Goal: Task Accomplishment & Management: Complete application form

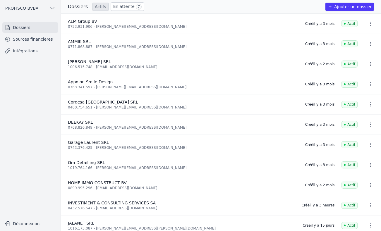
click at [119, 8] on link "En attente 7" at bounding box center [127, 6] width 33 height 8
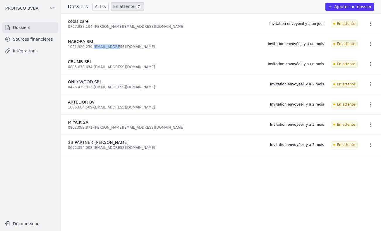
drag, startPoint x: 92, startPoint y: 47, endPoint x: 114, endPoint y: 49, distance: 22.0
click at [114, 49] on div "1021.920.239 - [EMAIL_ADDRESS][DOMAIN_NAME]" at bounding box center [164, 47] width 193 height 5
copy div "[EMAIL_ADDRESS][DOMAIN_NAME]"
click at [368, 42] on icon "button" at bounding box center [371, 44] width 6 height 6
click at [351, 56] on icon "button" at bounding box center [348, 57] width 6 height 6
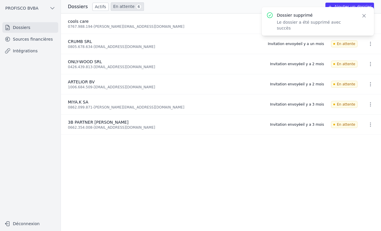
click at [362, 7] on div "Dossier supprimé Le dossier a été supprimé avec succès Close" at bounding box center [318, 21] width 112 height 29
click at [349, 4] on button "Ajouter un dossier" at bounding box center [350, 7] width 49 height 8
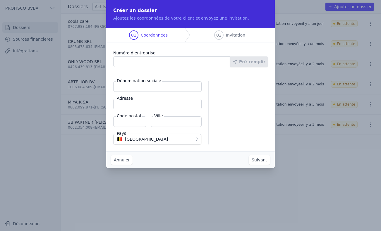
click at [150, 64] on input "Numéro d'entreprise" at bounding box center [171, 62] width 117 height 11
type input "1021.920.239"
click at [246, 64] on button "Pré-remplir" at bounding box center [249, 62] width 37 height 11
type input "HABORA SRL"
type input "Route de Lennik 451"
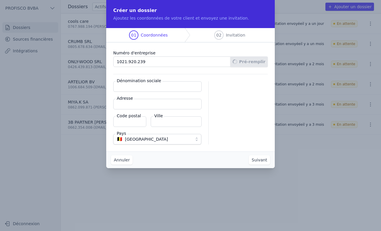
type input "1070"
type input "Anderlecht"
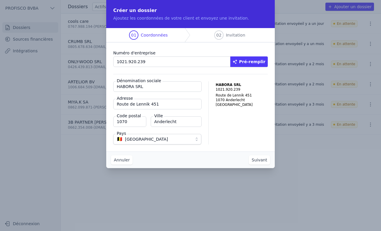
click at [264, 161] on button "Suivant" at bounding box center [259, 160] width 21 height 9
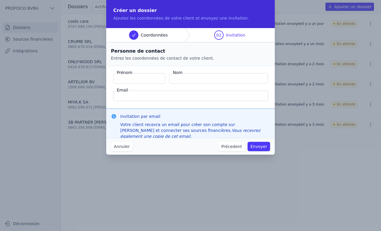
click at [142, 78] on input "Prénom" at bounding box center [139, 78] width 52 height 11
type input "[PERSON_NAME]"
click at [133, 94] on input "Email" at bounding box center [190, 96] width 155 height 11
paste input "[EMAIL_ADDRESS][DOMAIN_NAME]"
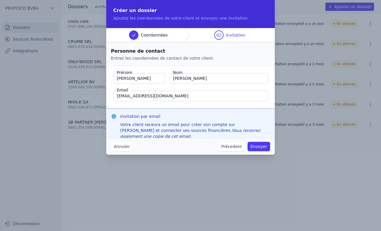
type input "[EMAIL_ADDRESS][DOMAIN_NAME]"
click at [261, 147] on button "Envoyer" at bounding box center [259, 146] width 23 height 9
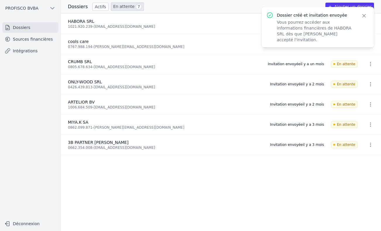
click at [362, 15] on icon "button" at bounding box center [365, 16] width 6 height 6
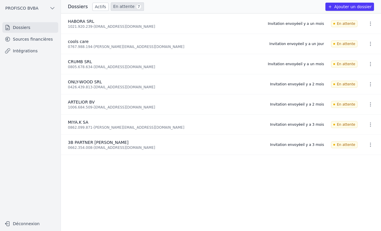
click at [121, 7] on link "En attente 7" at bounding box center [127, 6] width 33 height 8
click at [96, 6] on link "Actifs" at bounding box center [101, 7] width 16 height 8
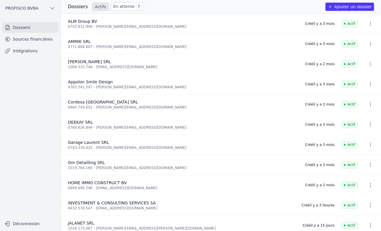
click at [126, 7] on link "En attente 7" at bounding box center [127, 6] width 33 height 8
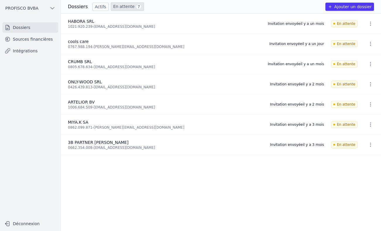
drag, startPoint x: 91, startPoint y: 147, endPoint x: 137, endPoint y: 148, distance: 45.7
click at [137, 148] on div "0662.354.008 - [EMAIL_ADDRESS][DOMAIN_NAME]" at bounding box center [165, 148] width 195 height 5
copy div "[EMAIL_ADDRESS][DOMAIN_NAME]"
click at [368, 146] on icon "button" at bounding box center [371, 145] width 6 height 6
click at [359, 158] on button "Supprimer" at bounding box center [360, 158] width 37 height 12
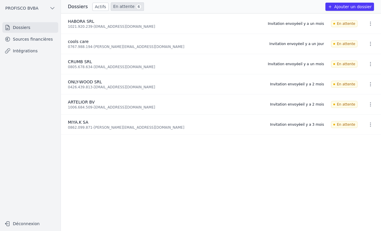
click at [362, 7] on button "Ajouter un dossier" at bounding box center [350, 7] width 49 height 8
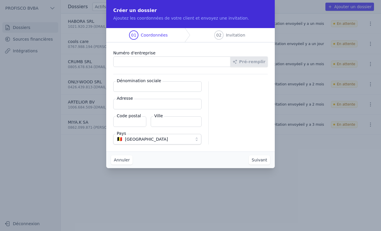
click at [149, 63] on input "Numéro d'entreprise" at bounding box center [171, 62] width 117 height 11
type input "0662.354.008"
click at [248, 63] on button "Pré-remplir" at bounding box center [249, 62] width 37 height 11
type input "3B PARTNER [PERSON_NAME]"
type input "Place [PERSON_NAME] 6/14"
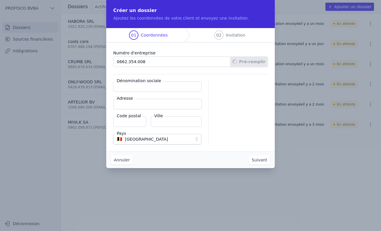
type input "1090"
type input "[PERSON_NAME]"
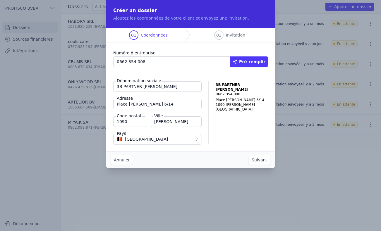
click at [260, 160] on button "Suivant" at bounding box center [259, 160] width 21 height 9
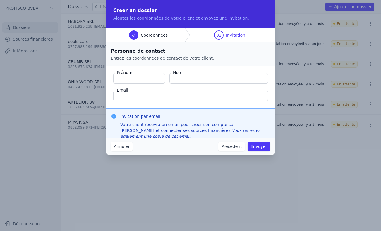
click at [140, 79] on input "Prénom" at bounding box center [139, 78] width 52 height 11
type input "[PERSON_NAME]"
click at [202, 81] on input "Nom" at bounding box center [219, 78] width 99 height 11
type input "Baret"
click at [155, 95] on input "Email" at bounding box center [190, 96] width 155 height 11
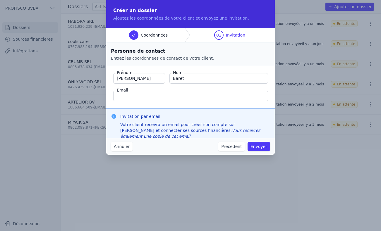
paste input "[EMAIL_ADDRESS][DOMAIN_NAME]"
type input "[EMAIL_ADDRESS][DOMAIN_NAME]"
click at [258, 148] on button "Envoyer" at bounding box center [259, 146] width 23 height 9
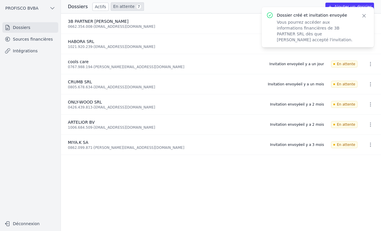
click at [364, 15] on icon "button" at bounding box center [365, 16] width 6 height 6
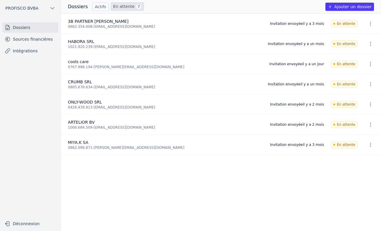
click at [114, 4] on link "En attente 7" at bounding box center [127, 6] width 33 height 8
click at [335, 24] on circle at bounding box center [335, 24] width 2 height 2
